Goal: Information Seeking & Learning: Find specific fact

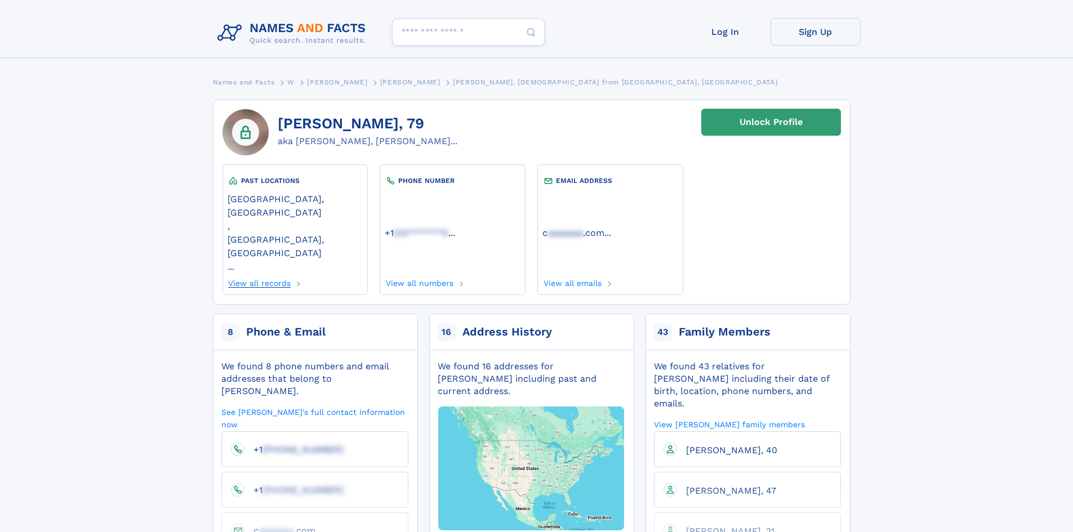
click at [248, 276] on link "View all records" at bounding box center [260, 282] width 64 height 12
click at [272, 276] on link "View all records" at bounding box center [260, 282] width 64 height 12
